Goal: Task Accomplishment & Management: Manage account settings

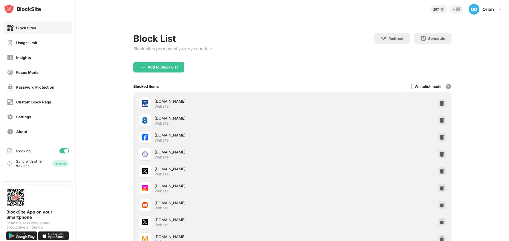
click at [63, 154] on div "Blocking" at bounding box center [37, 151] width 69 height 13
click at [63, 153] on div at bounding box center [64, 150] width 10 height 5
